Goal: Transaction & Acquisition: Book appointment/travel/reservation

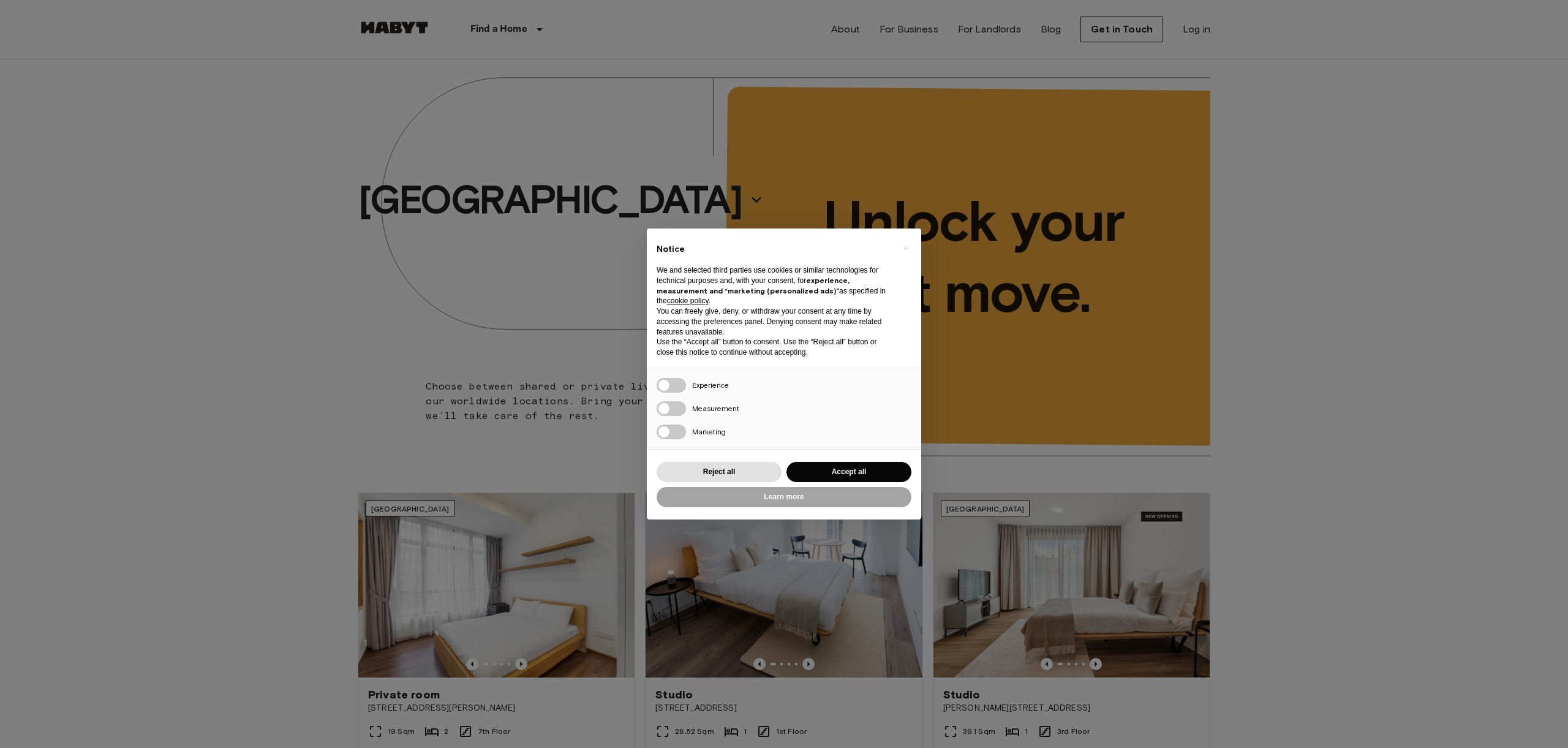
click at [1391, 191] on div "× Notice We and selected third parties use cookies or similar technologies for …" at bounding box center [784, 374] width 1568 height 748
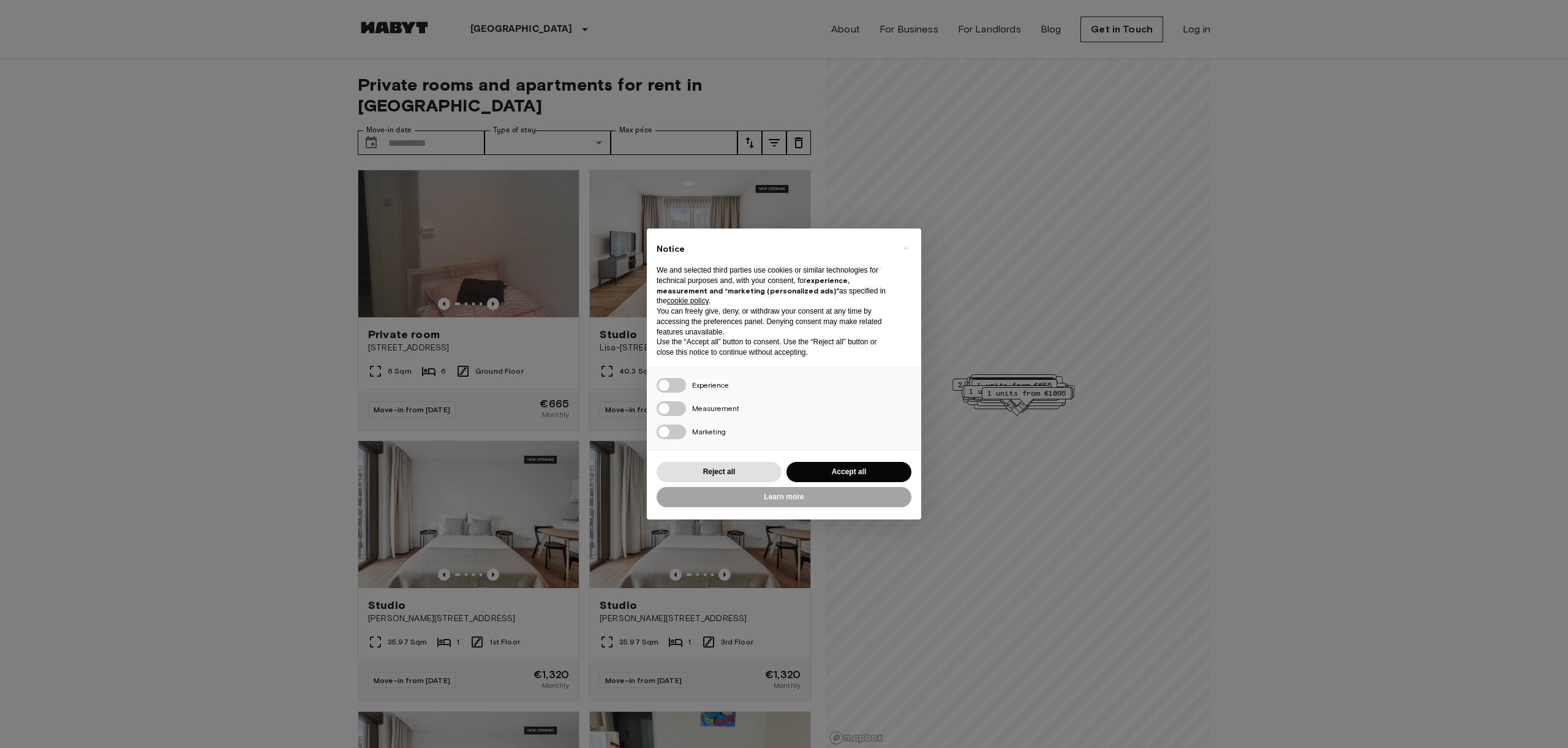
click at [1356, 518] on div "× Notice We and selected third parties use cookies or similar technologies for …" at bounding box center [784, 374] width 1568 height 748
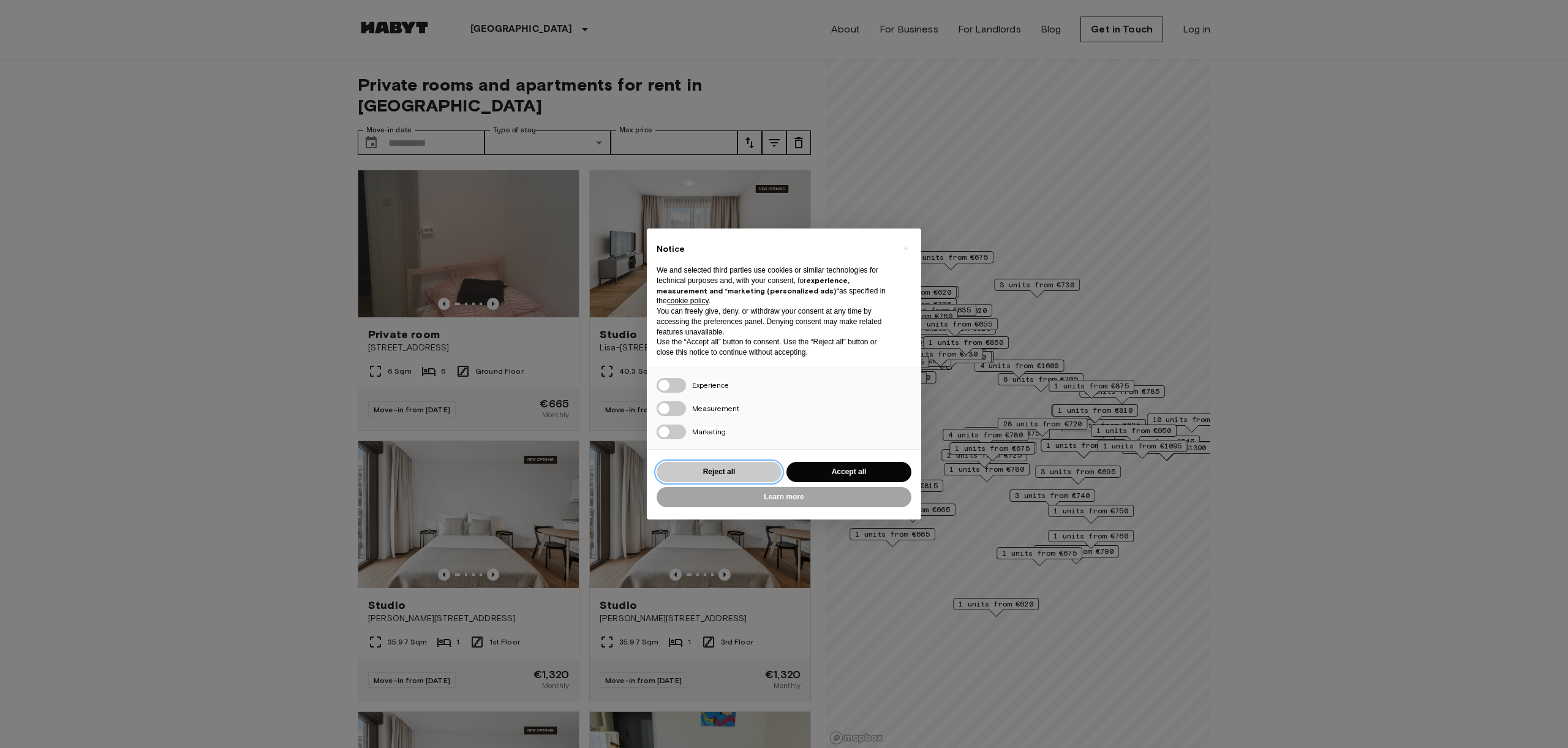
click at [692, 476] on button "Reject all" at bounding box center [719, 472] width 125 height 20
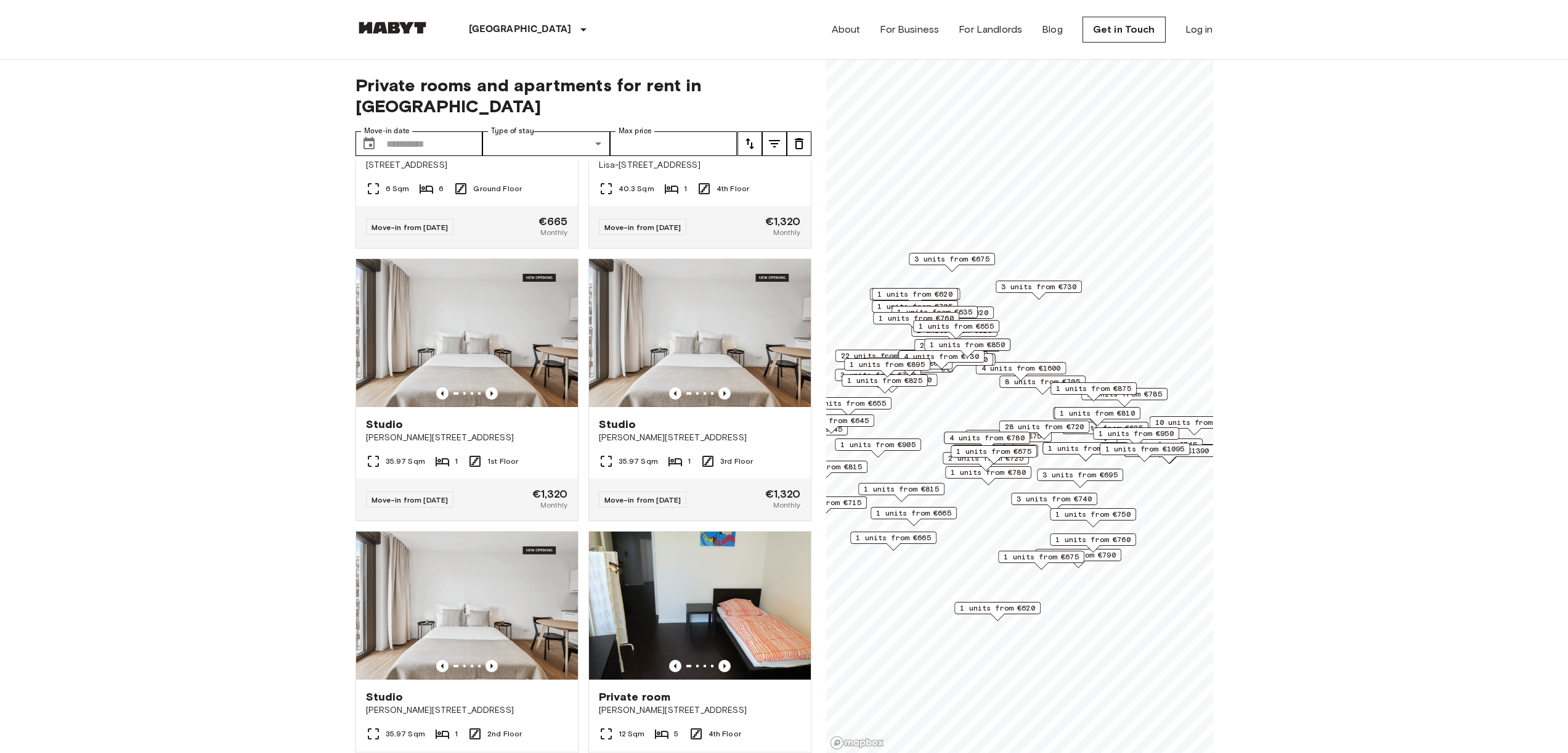
scroll to position [184, 0]
click at [733, 456] on span "3rd Floor" at bounding box center [737, 461] width 33 height 11
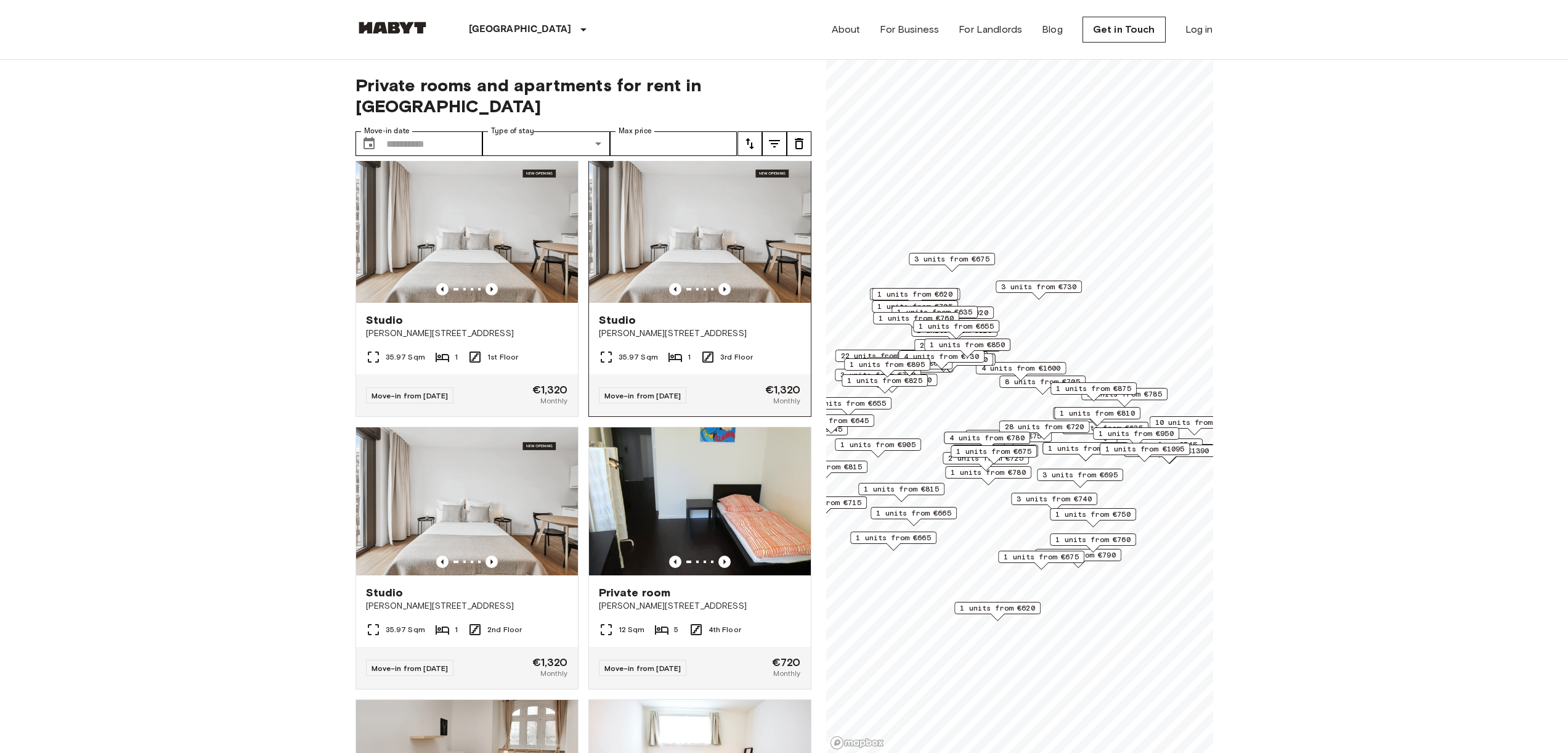
scroll to position [226, 0]
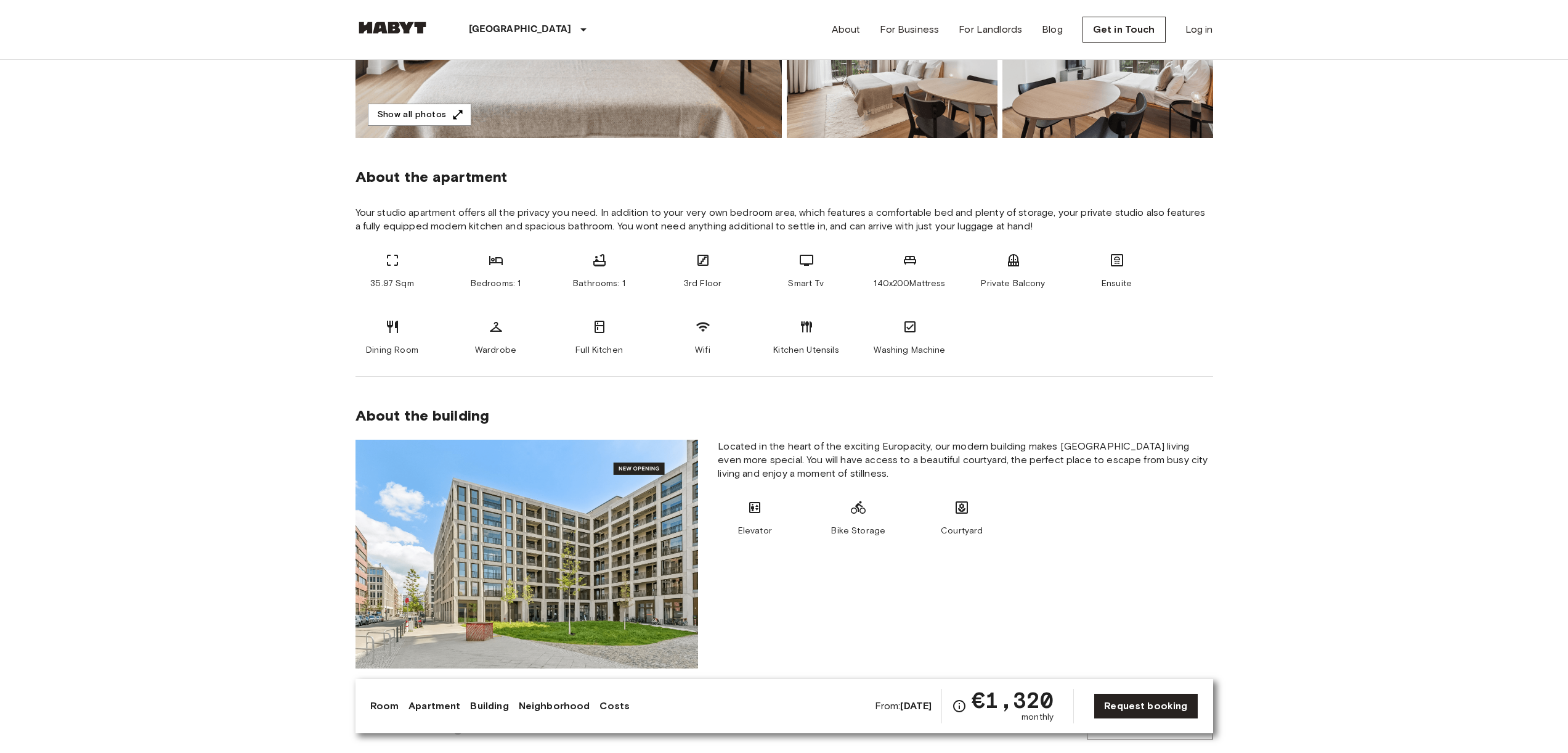
scroll to position [373, 0]
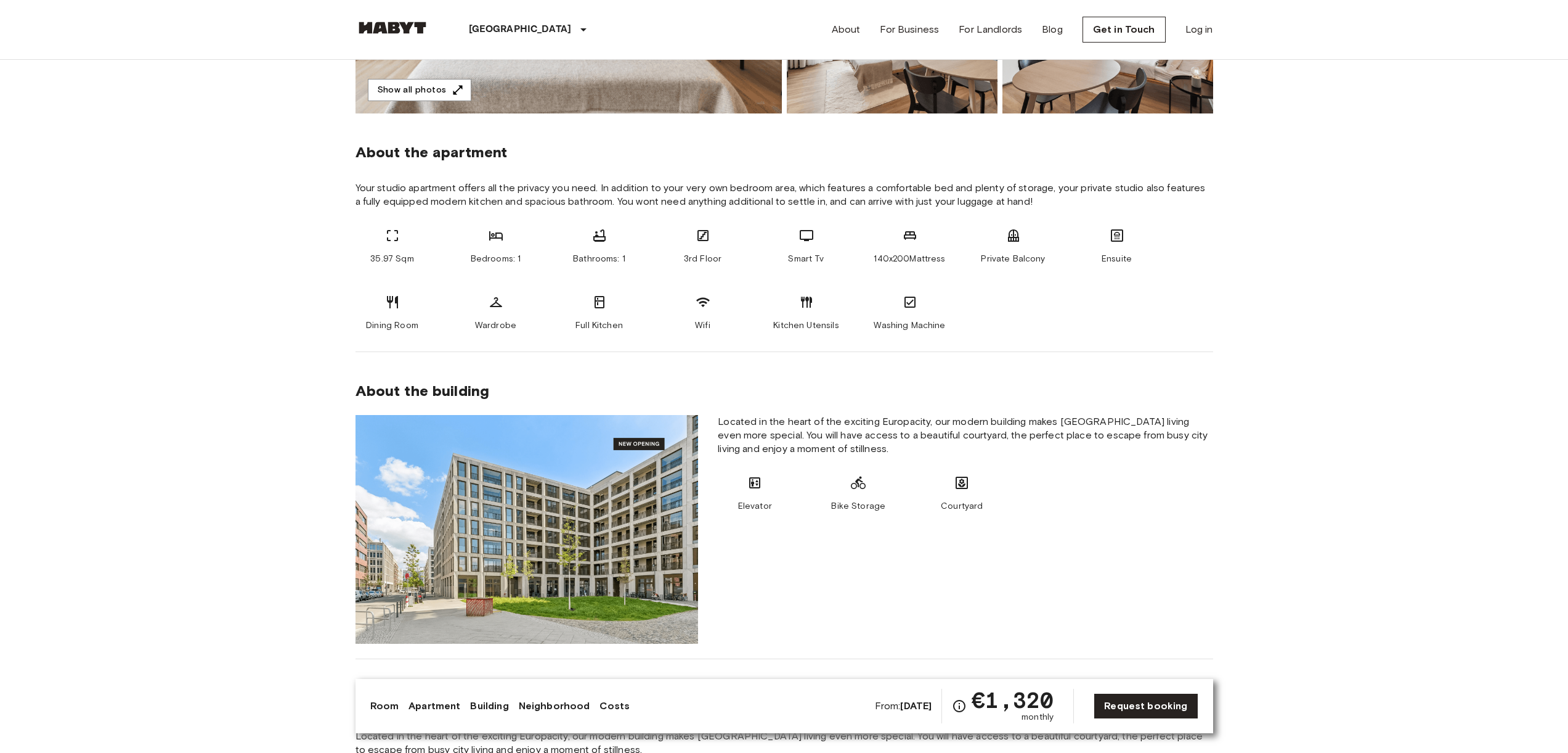
click at [1089, 438] on span "Located in the heart of the exciting Europacity, our modern building makes Berl…" at bounding box center [965, 435] width 495 height 41
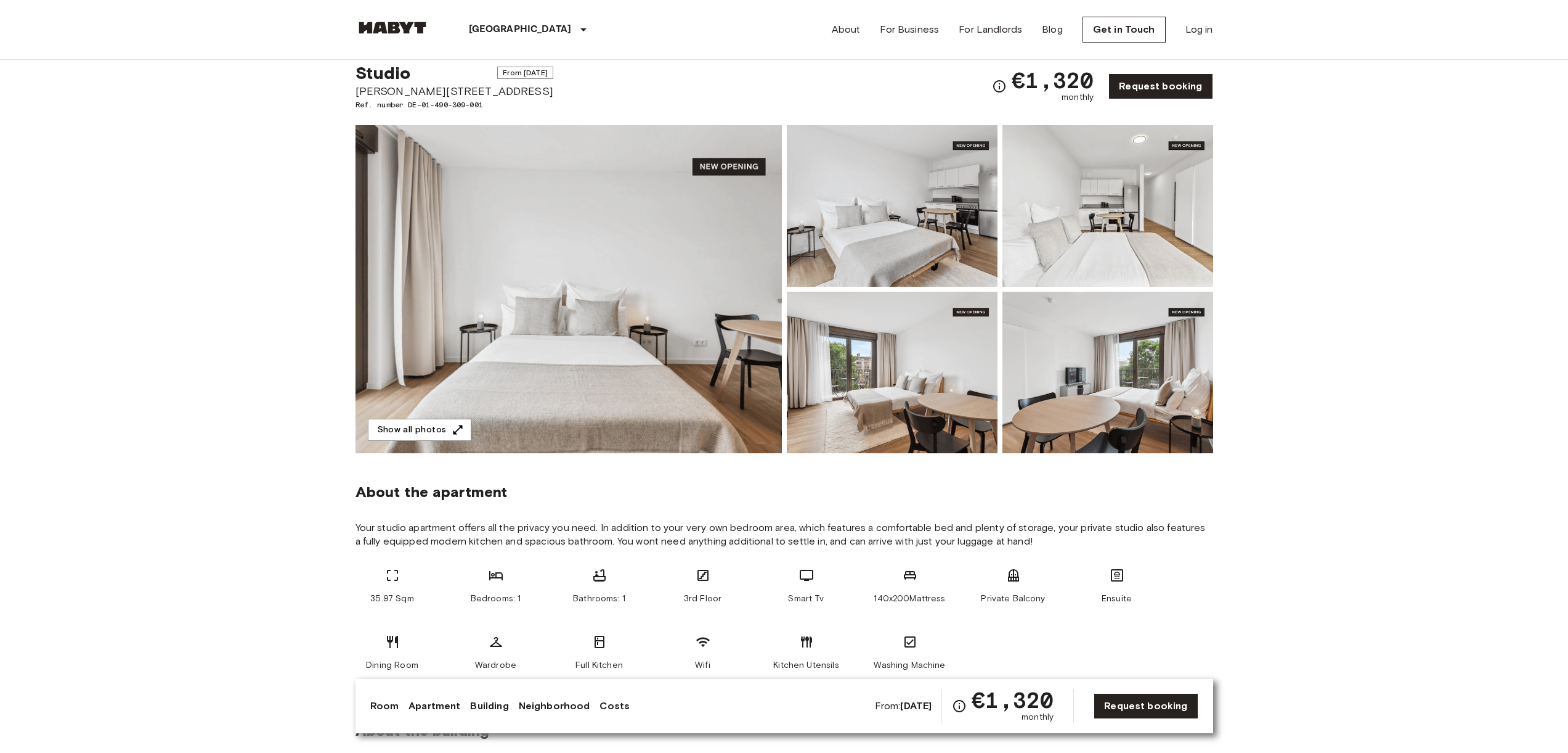
scroll to position [34, 0]
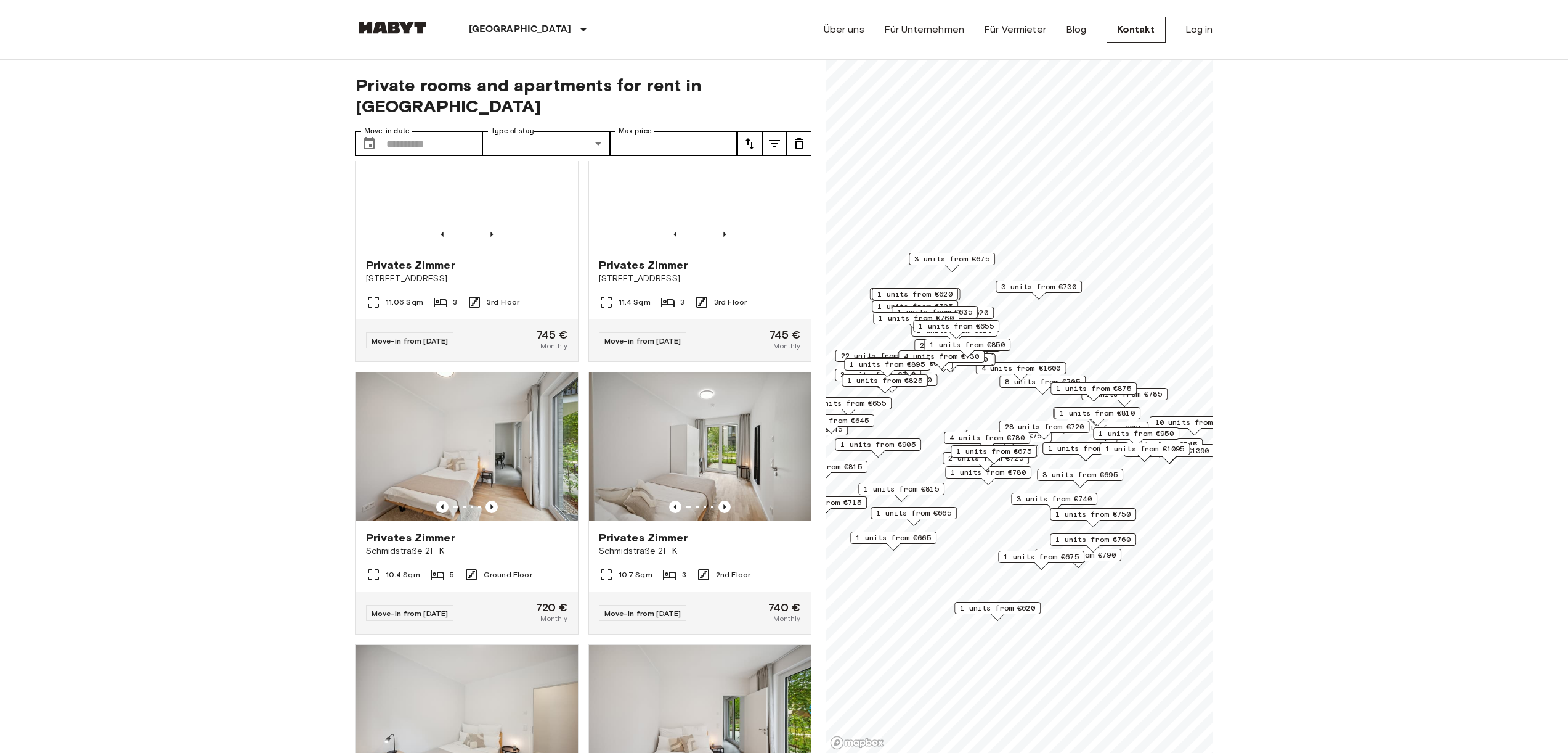
scroll to position [23640, 0]
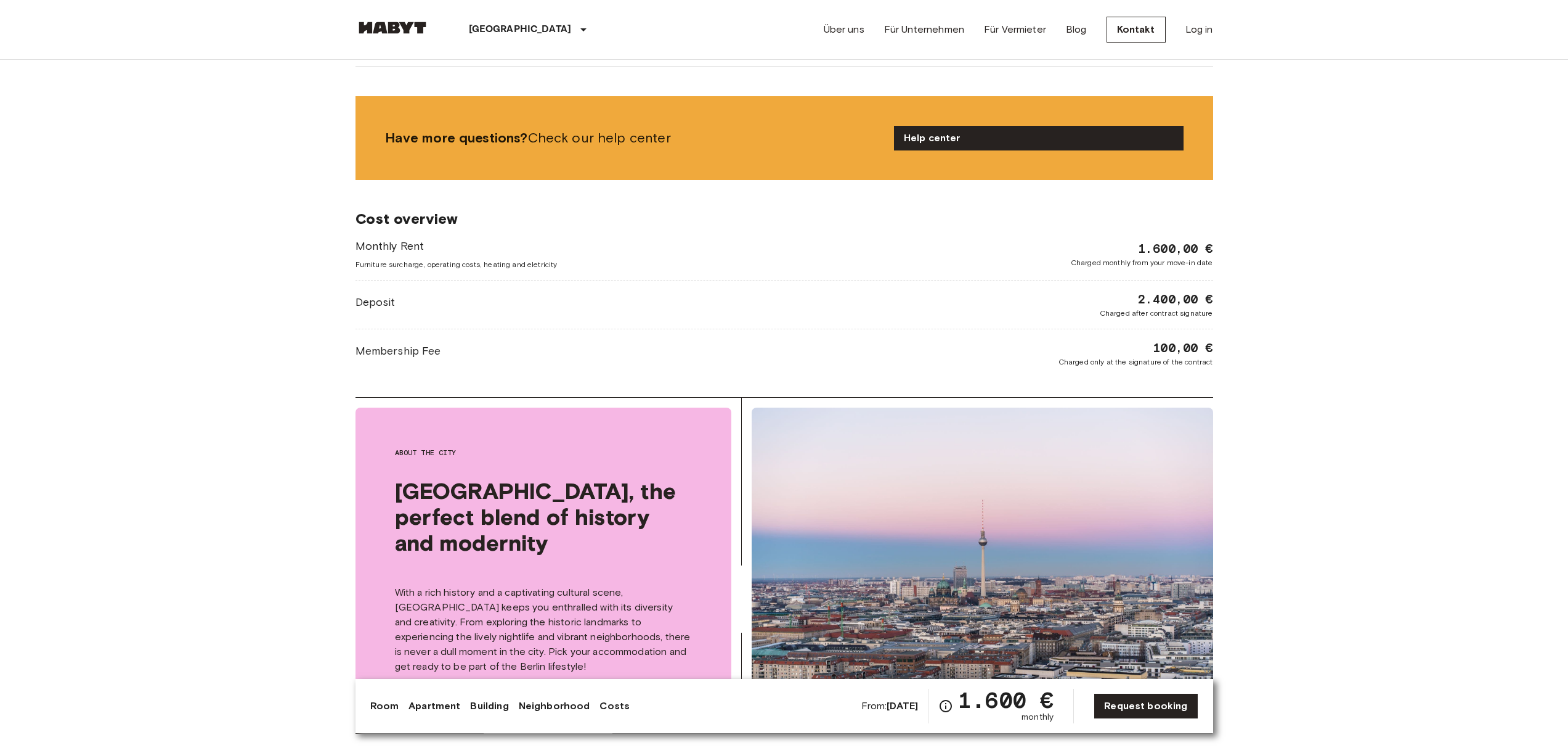
scroll to position [1125, 0]
